Goal: Task Accomplishment & Management: Manage account settings

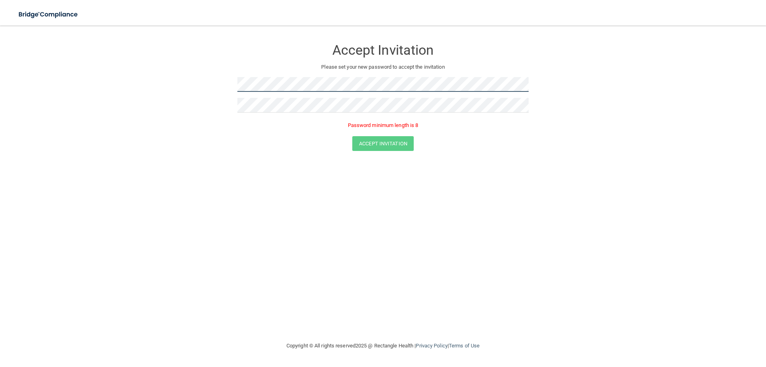
click at [211, 89] on form "Accept Invitation Please set your new password to accept the invitation Passwor…" at bounding box center [383, 97] width 734 height 127
click at [220, 80] on form "Accept Invitation Please set your new password to accept the invitation Passwor…" at bounding box center [383, 97] width 734 height 127
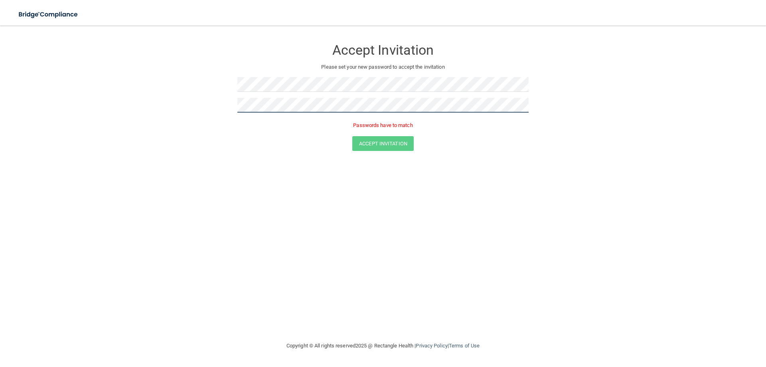
click at [207, 105] on form "Accept Invitation Please set your new password to accept the invitation Passwor…" at bounding box center [383, 97] width 734 height 127
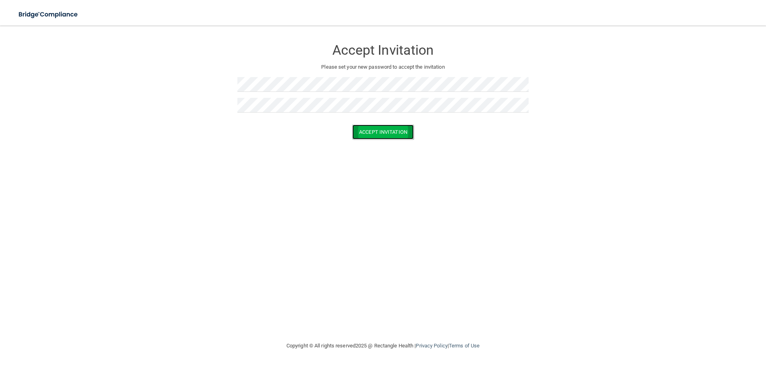
click at [380, 132] on button "Accept Invitation" at bounding box center [382, 132] width 61 height 15
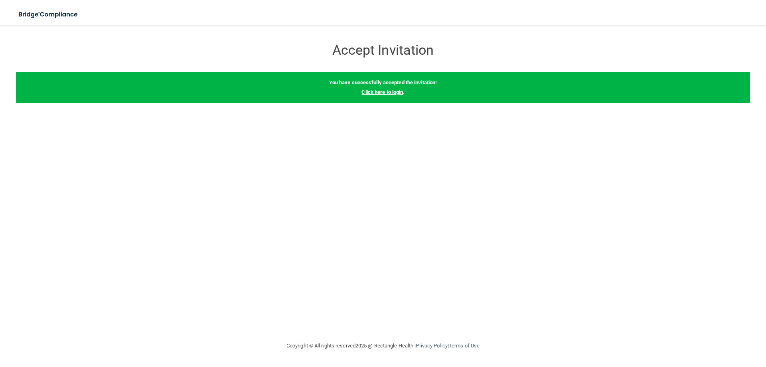
click at [379, 90] on link "Click here to login" at bounding box center [383, 92] width 42 height 6
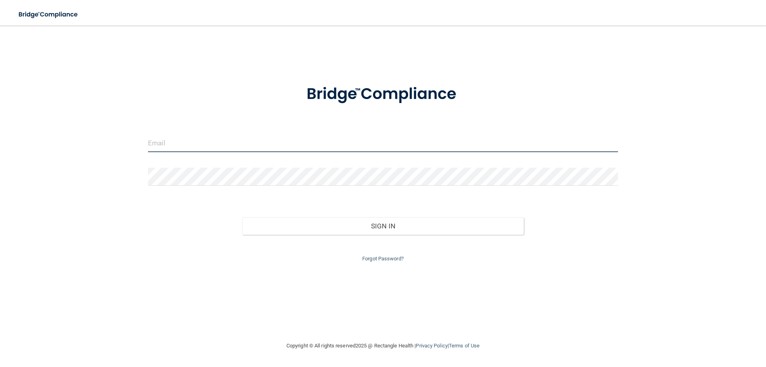
click at [246, 146] on input "email" at bounding box center [383, 143] width 470 height 18
type input "S"
type input "[EMAIL_ADDRESS][DOMAIN_NAME]"
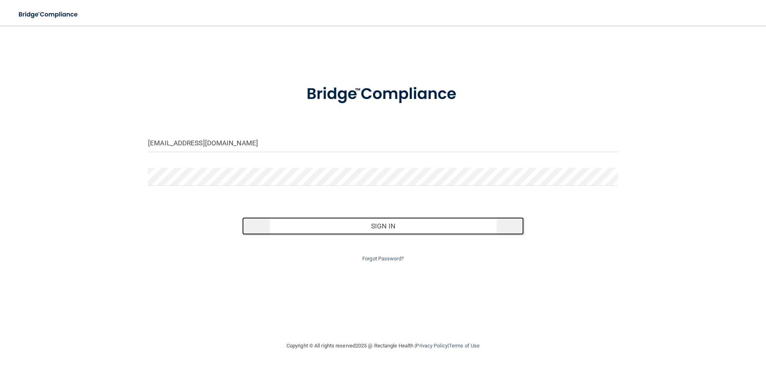
click at [382, 228] on button "Sign In" at bounding box center [383, 226] width 282 height 18
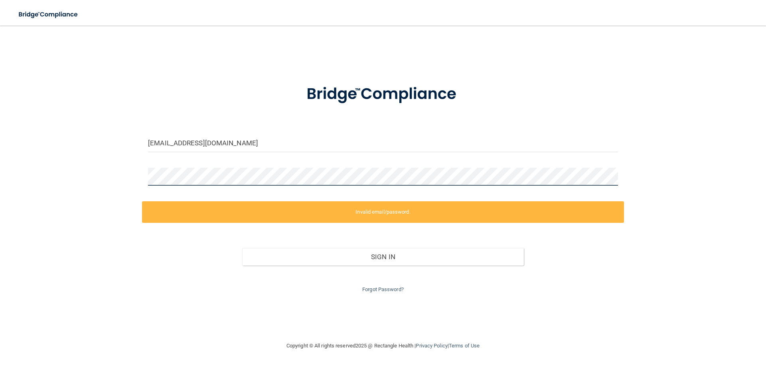
click at [125, 179] on div "[EMAIL_ADDRESS][DOMAIN_NAME] Invalid email/password. You don't have permission …" at bounding box center [383, 183] width 734 height 299
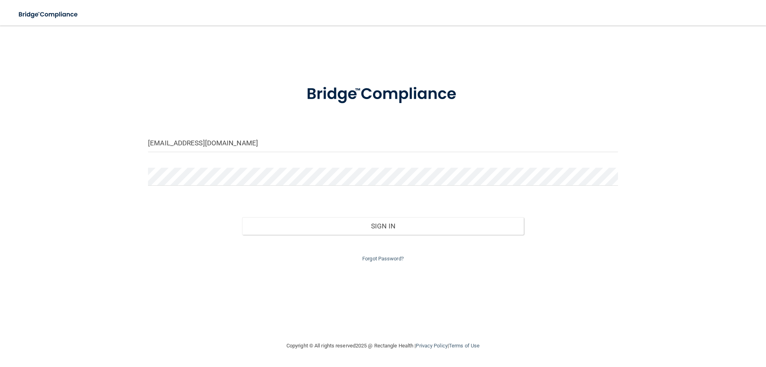
drag, startPoint x: 291, startPoint y: 258, endPoint x: 326, endPoint y: 260, distance: 35.6
click at [293, 260] on div "Forgot Password?" at bounding box center [383, 249] width 482 height 29
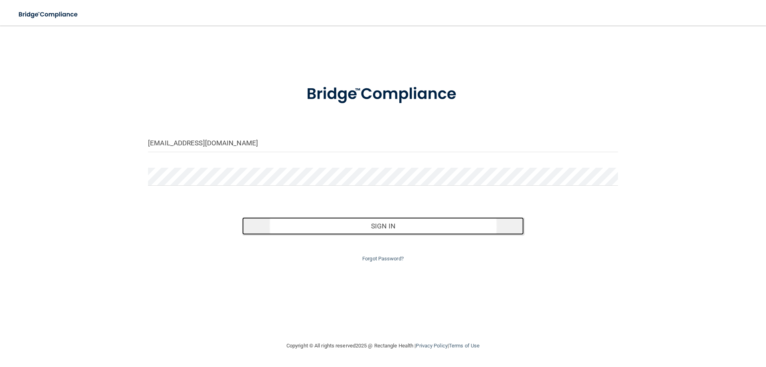
click at [387, 226] on button "Sign In" at bounding box center [383, 226] width 282 height 18
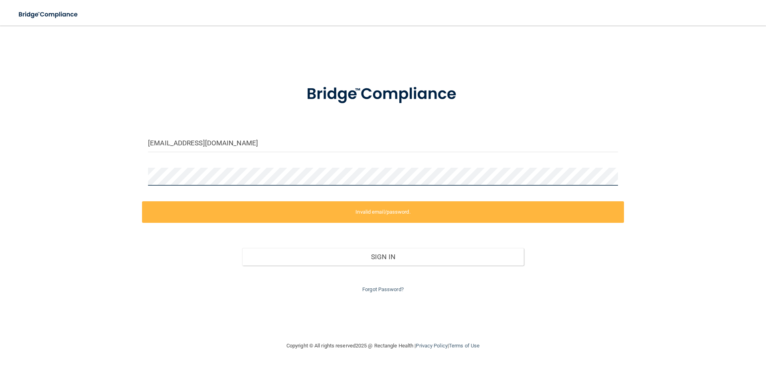
click at [108, 168] on div "[EMAIL_ADDRESS][DOMAIN_NAME] Invalid email/password. You don't have permission …" at bounding box center [383, 183] width 734 height 299
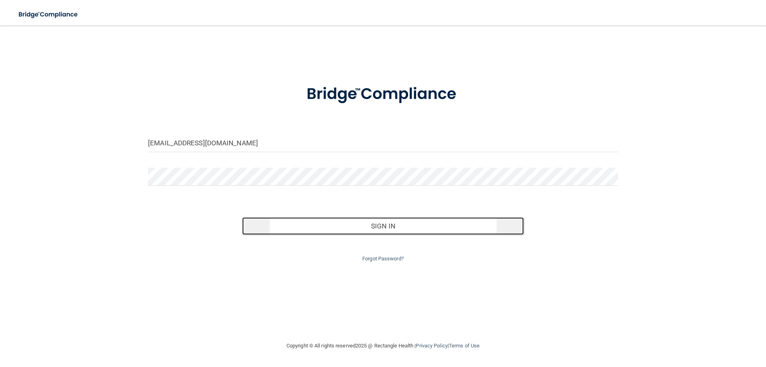
click at [381, 225] on button "Sign In" at bounding box center [383, 226] width 282 height 18
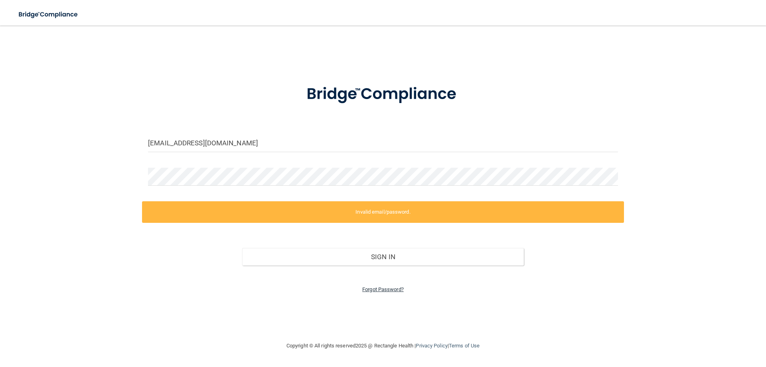
click at [375, 288] on link "Forgot Password?" at bounding box center [383, 289] width 42 height 6
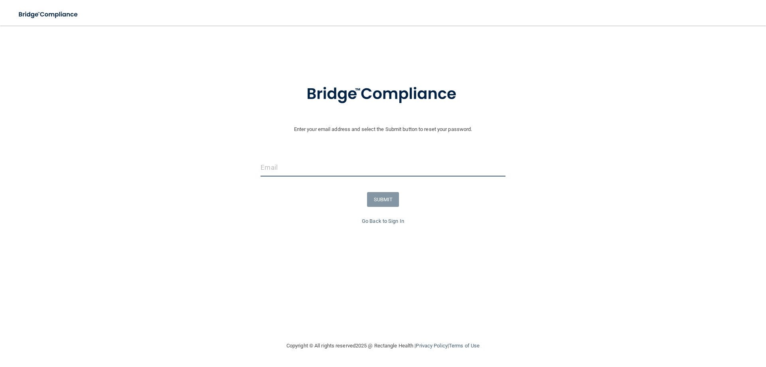
click at [301, 174] on input "email" at bounding box center [383, 167] width 245 height 18
type input "[EMAIL_ADDRESS][DOMAIN_NAME]"
click at [387, 200] on button "SUBMIT" at bounding box center [383, 199] width 32 height 15
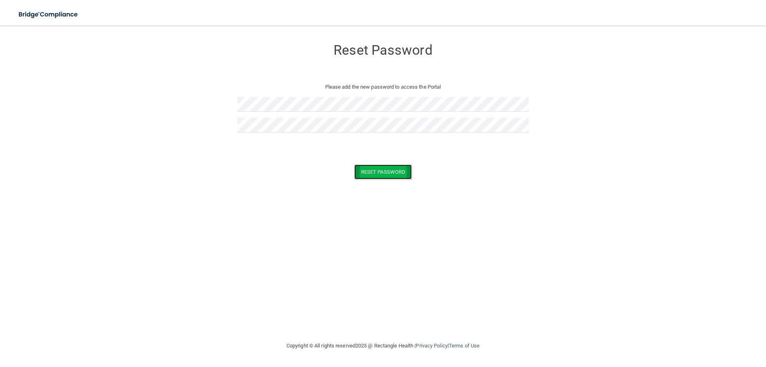
click at [378, 171] on button "Reset Password" at bounding box center [382, 171] width 57 height 15
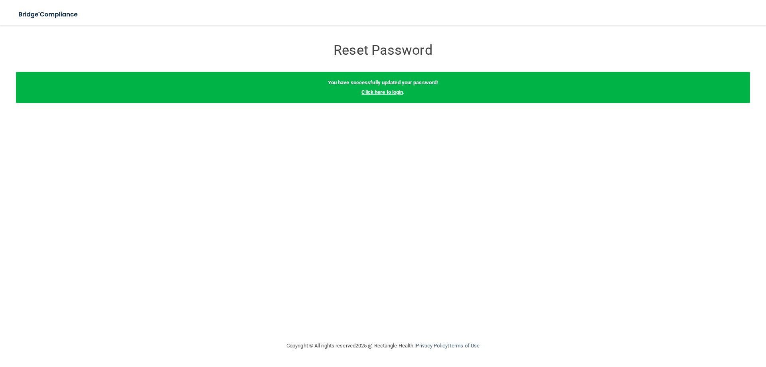
click at [380, 91] on link "Click here to login" at bounding box center [383, 92] width 42 height 6
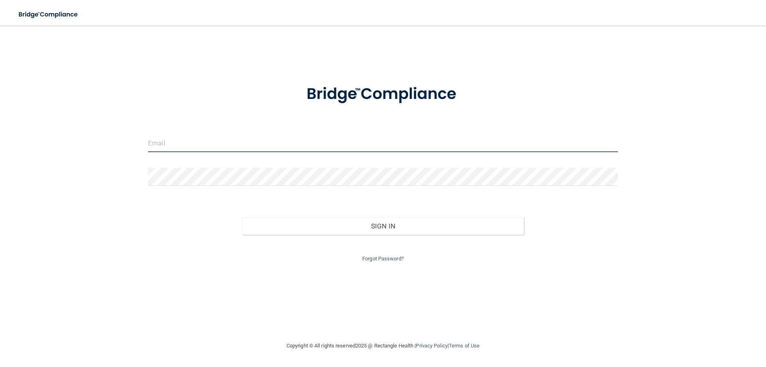
click at [173, 143] on input "email" at bounding box center [383, 143] width 470 height 18
type input "[EMAIL_ADDRESS][DOMAIN_NAME]"
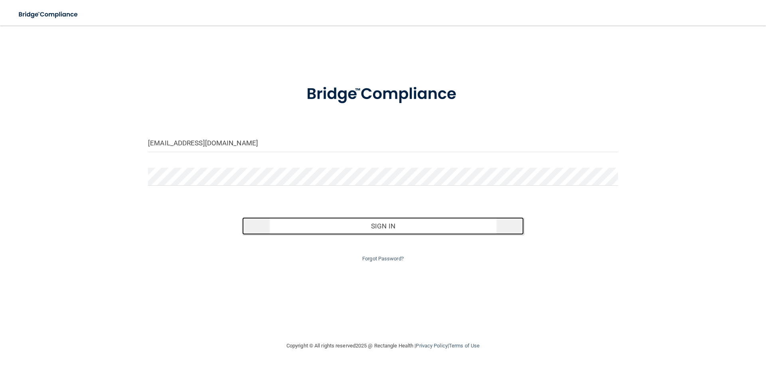
click at [384, 228] on button "Sign In" at bounding box center [383, 226] width 282 height 18
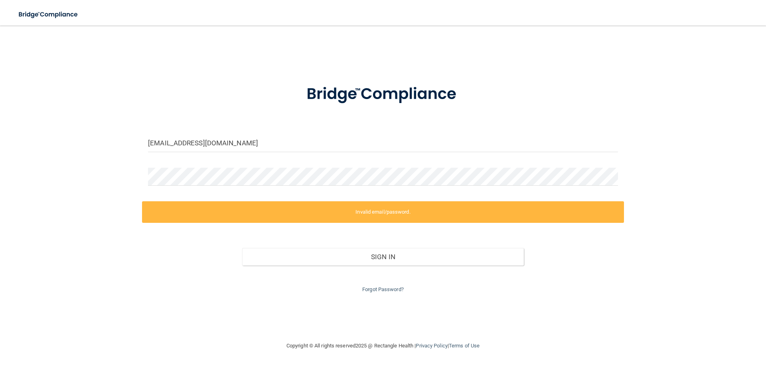
click at [731, 65] on div "[EMAIL_ADDRESS][DOMAIN_NAME] Invalid email/password. You don't have permission …" at bounding box center [383, 183] width 734 height 299
